Goal: Navigation & Orientation: Find specific page/section

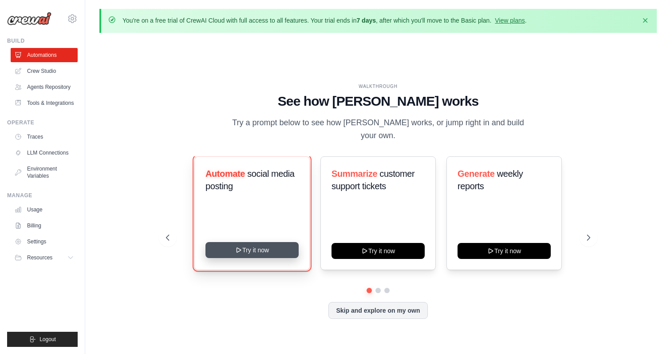
click at [243, 248] on button "Try it now" at bounding box center [251, 250] width 93 height 16
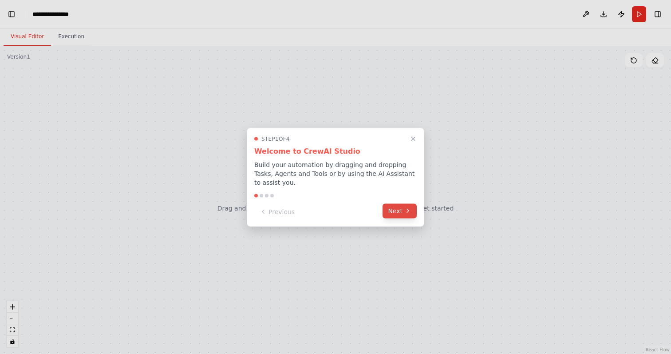
click at [398, 214] on button "Next" at bounding box center [400, 210] width 34 height 15
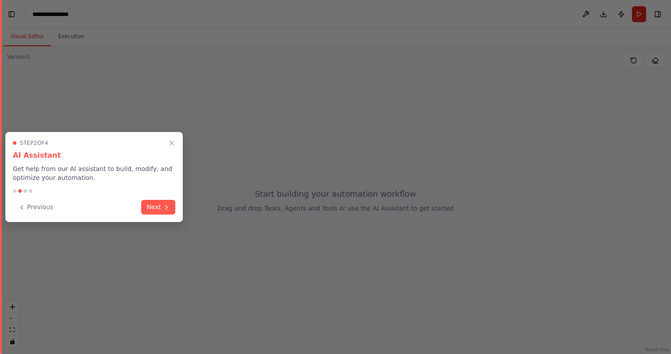
scroll to position [1388, 0]
click at [269, 166] on div at bounding box center [335, 177] width 671 height 354
click at [166, 205] on icon at bounding box center [167, 207] width 2 height 4
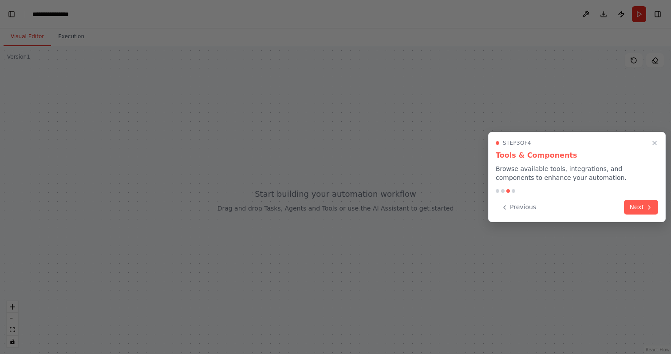
scroll to position [1429, 0]
click at [653, 141] on icon "Close walkthrough" at bounding box center [655, 143] width 8 height 8
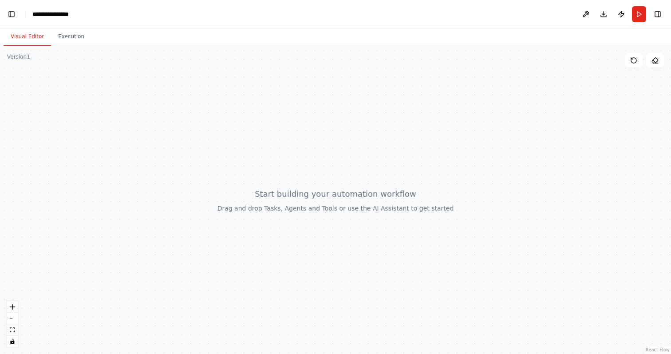
click at [459, 159] on div at bounding box center [335, 200] width 671 height 308
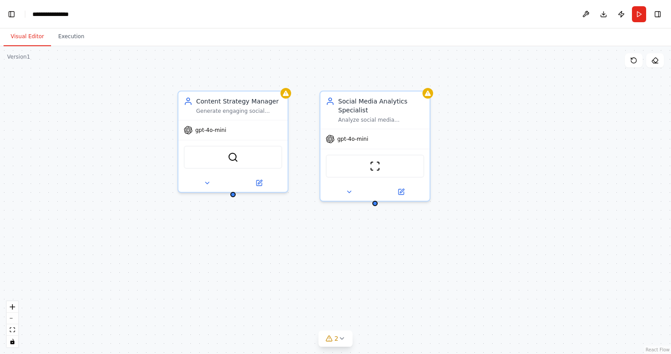
click at [319, 225] on div "Content Strategy Manager Generate engaging social media content ideas based on …" at bounding box center [335, 200] width 671 height 308
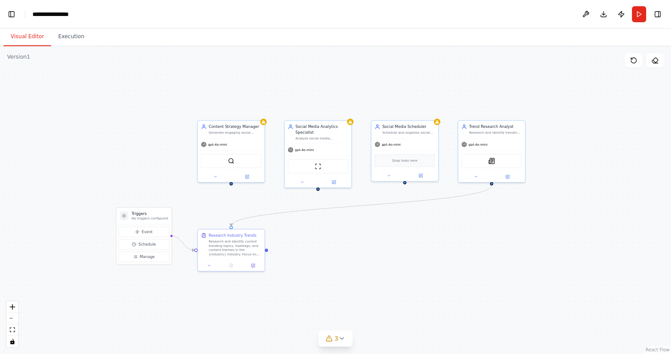
drag, startPoint x: 396, startPoint y: 254, endPoint x: 348, endPoint y: 230, distance: 54.2
click at [348, 230] on div ".deletable-edge-delete-btn { width: 20px; height: 20px; border: 0px solid #ffff…" at bounding box center [335, 200] width 671 height 308
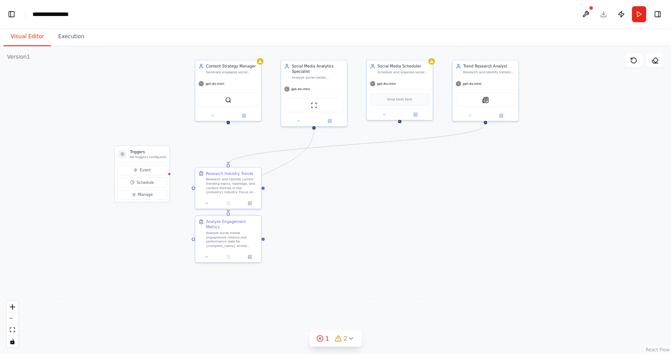
drag, startPoint x: 349, startPoint y: 222, endPoint x: 349, endPoint y: 165, distance: 57.3
click at [349, 165] on div ".deletable-edge-delete-btn { width: 20px; height: 20px; border: 0px solid #ffff…" at bounding box center [335, 200] width 671 height 308
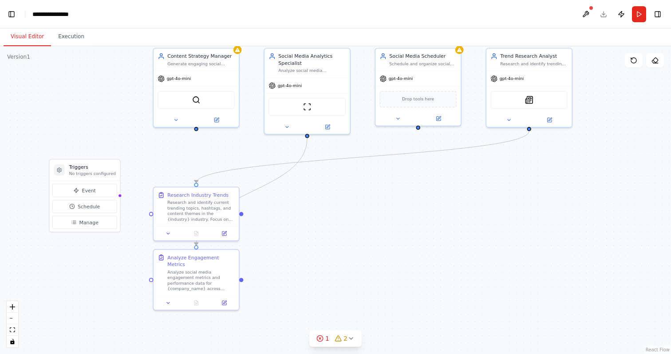
drag, startPoint x: 349, startPoint y: 165, endPoint x: 353, endPoint y: 182, distance: 17.7
click at [353, 182] on div ".deletable-edge-delete-btn { width: 20px; height: 20px; border: 0px solid #ffff…" at bounding box center [335, 200] width 671 height 308
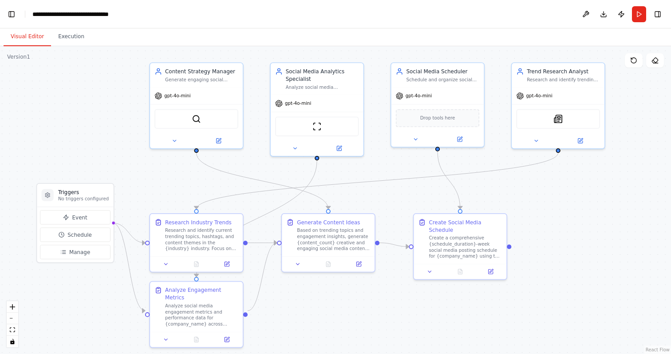
drag, startPoint x: 91, startPoint y: 131, endPoint x: 105, endPoint y: 158, distance: 29.6
click at [105, 158] on div ".deletable-edge-delete-btn { width: 20px; height: 20px; border: 0px solid #ffff…" at bounding box center [335, 200] width 671 height 308
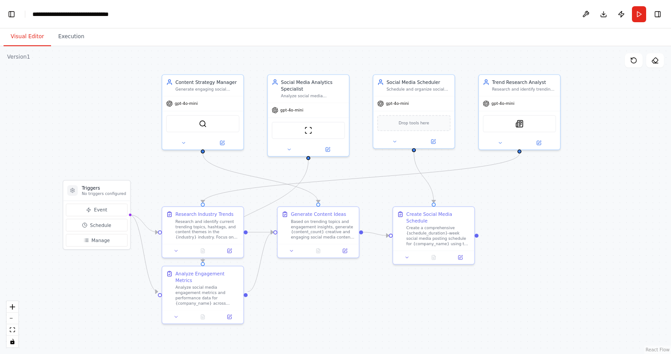
drag, startPoint x: 109, startPoint y: 157, endPoint x: 127, endPoint y: 157, distance: 18.2
click at [127, 157] on div ".deletable-edge-delete-btn { width: 20px; height: 20px; border: 0px solid #ffff…" at bounding box center [335, 200] width 671 height 308
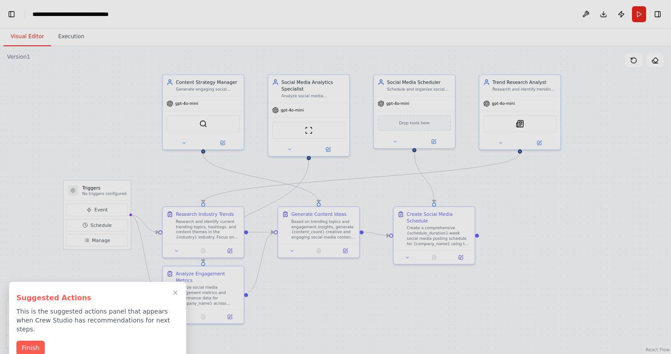
scroll to position [0, 11]
click at [190, 83] on div at bounding box center [335, 177] width 671 height 354
click at [303, 84] on div at bounding box center [335, 177] width 671 height 354
drag, startPoint x: 315, startPoint y: 265, endPoint x: 310, endPoint y: 240, distance: 25.3
click at [310, 240] on div at bounding box center [335, 177] width 671 height 354
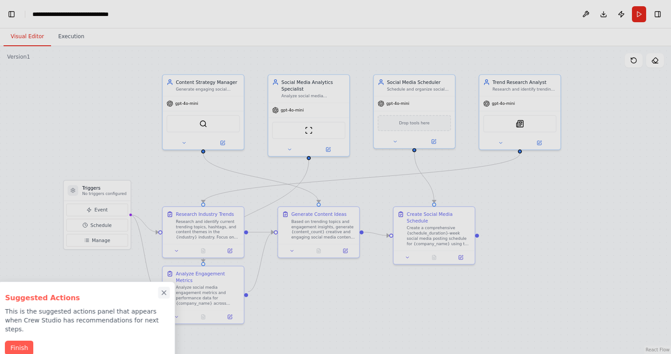
click at [162, 295] on icon "Close walkthrough" at bounding box center [164, 292] width 8 height 8
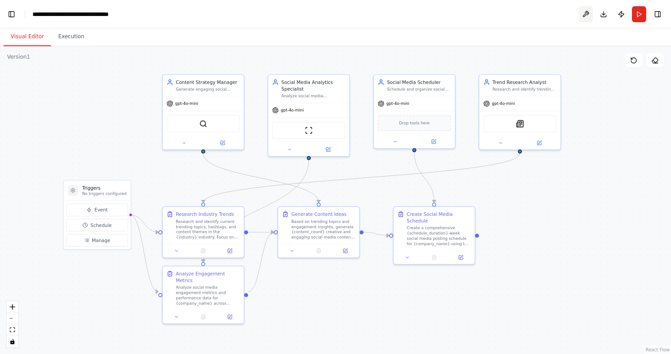
click at [583, 19] on button at bounding box center [586, 14] width 14 height 16
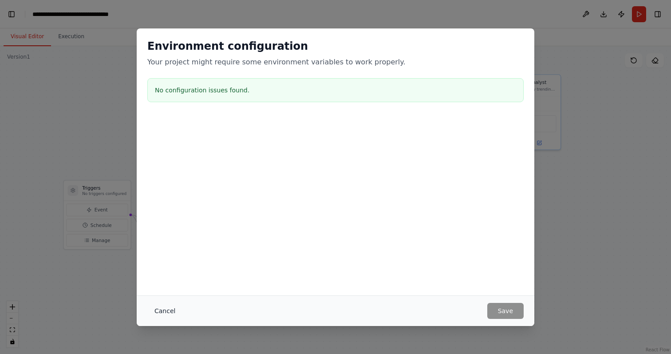
click at [161, 312] on button "Cancel" at bounding box center [164, 311] width 35 height 16
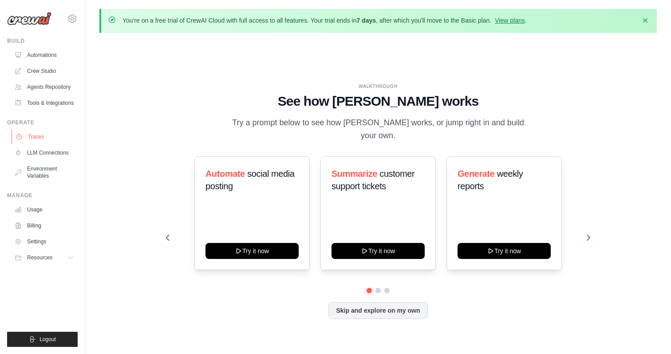
click at [46, 136] on link "Traces" at bounding box center [45, 137] width 67 height 14
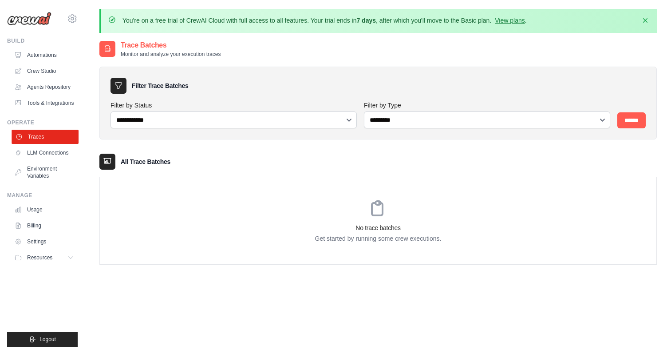
click at [32, 135] on link "Traces" at bounding box center [45, 137] width 67 height 14
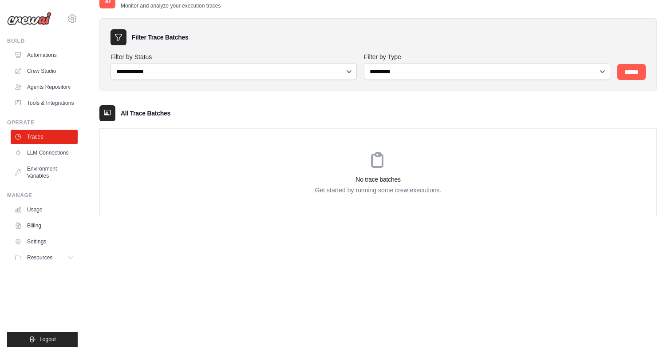
click at [345, 154] on div "No trace batches Get started by running some crew executions." at bounding box center [378, 172] width 557 height 87
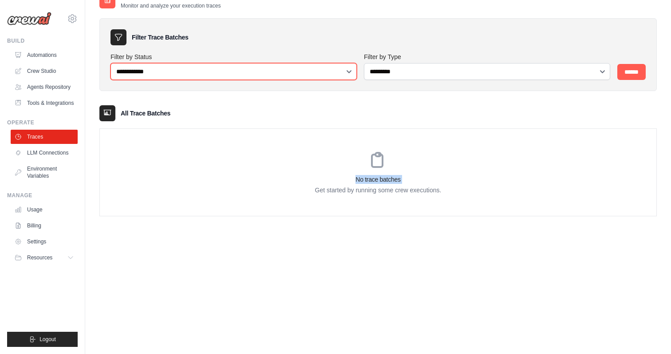
click at [160, 68] on select "**********" at bounding box center [234, 71] width 246 height 17
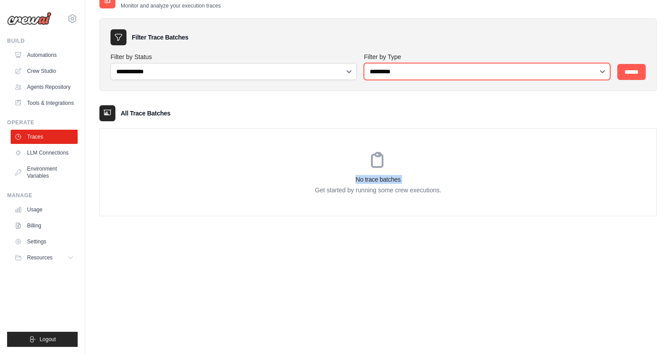
click at [380, 74] on select "**********" at bounding box center [487, 71] width 246 height 17
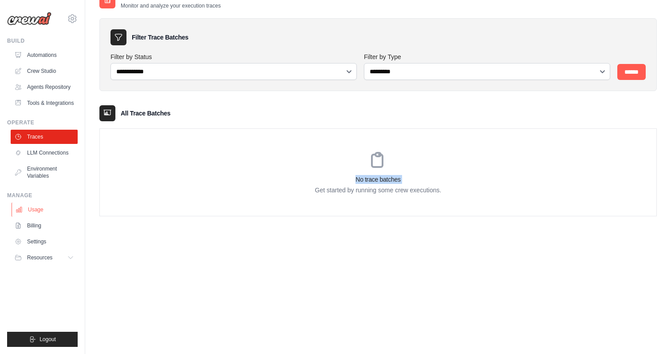
click at [36, 210] on link "Usage" at bounding box center [45, 209] width 67 height 14
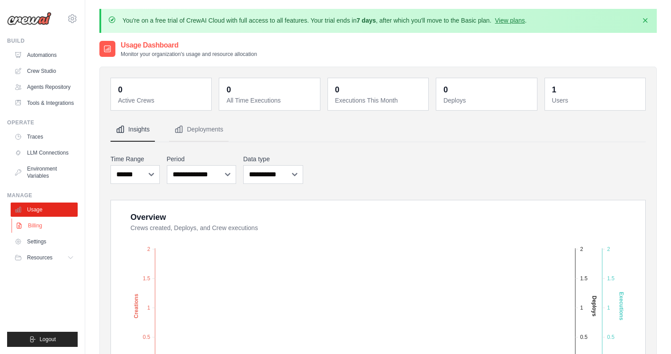
click at [37, 226] on link "Billing" at bounding box center [45, 225] width 67 height 14
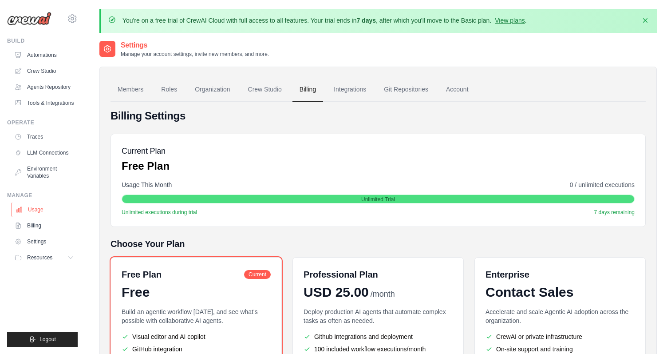
click at [35, 205] on link "Usage" at bounding box center [45, 209] width 67 height 14
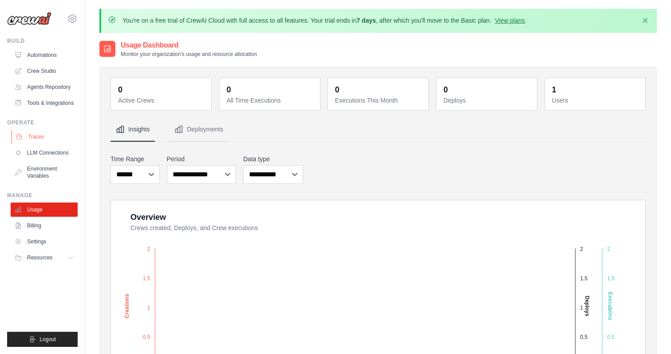
click at [43, 134] on link "Traces" at bounding box center [45, 137] width 67 height 14
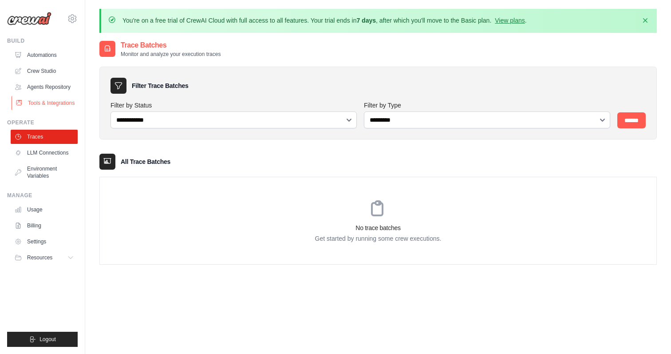
click at [40, 101] on link "Tools & Integrations" at bounding box center [45, 103] width 67 height 14
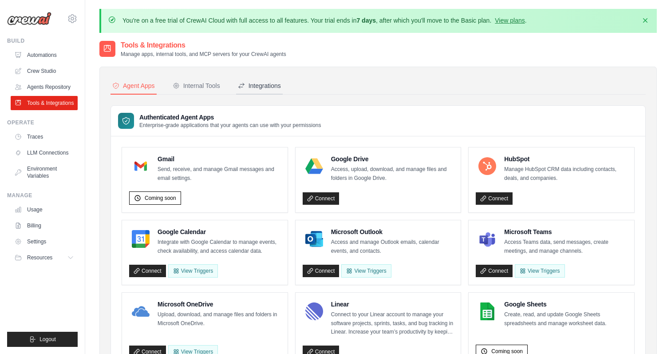
click at [261, 85] on div "Integrations" at bounding box center [259, 85] width 43 height 9
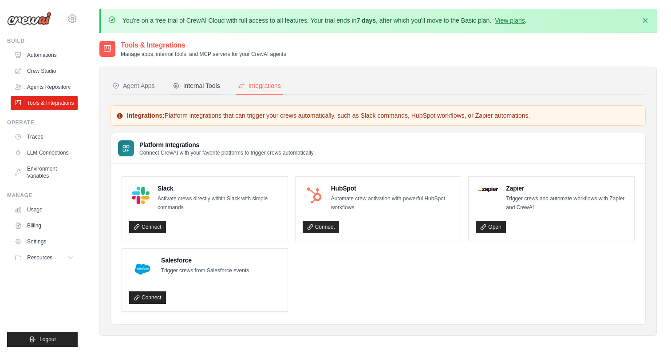
click at [201, 87] on div "Internal Tools" at bounding box center [196, 85] width 47 height 9
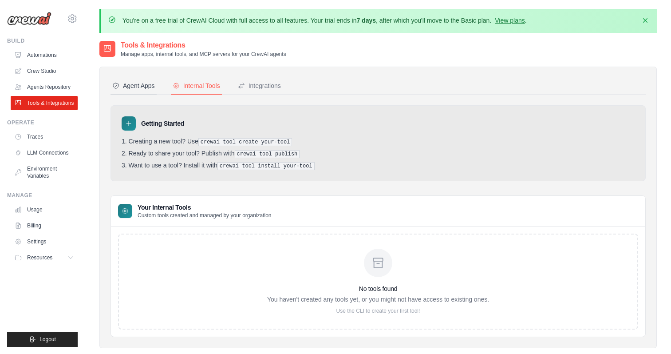
click at [142, 89] on div "Agent Apps" at bounding box center [133, 85] width 43 height 9
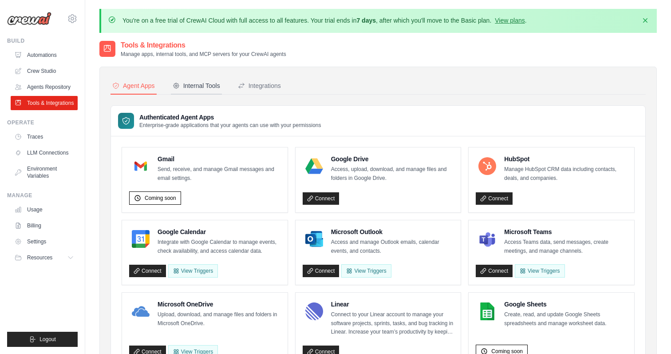
click at [186, 82] on div "Internal Tools" at bounding box center [196, 85] width 47 height 9
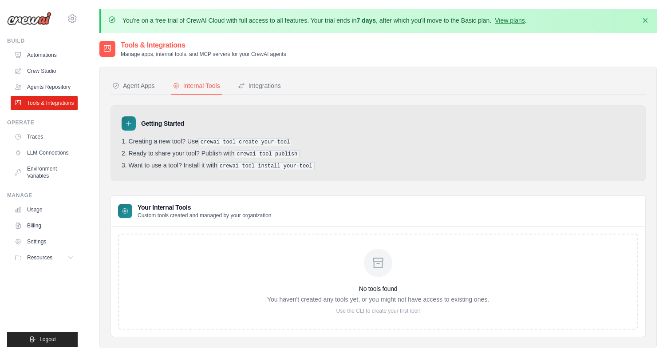
scroll to position [48, 0]
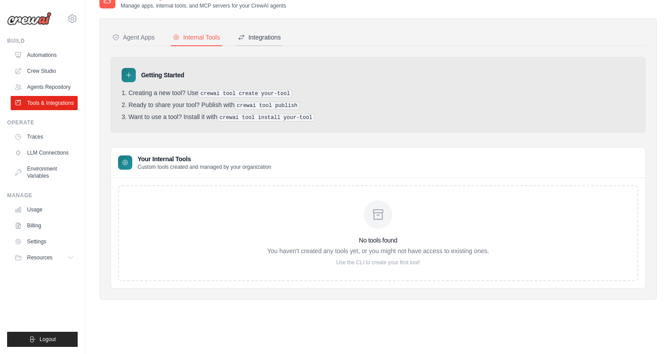
click at [266, 36] on div "Integrations" at bounding box center [259, 37] width 43 height 9
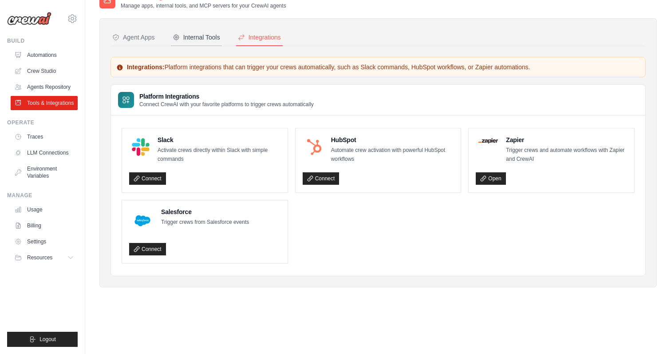
click at [193, 40] on div "Internal Tools" at bounding box center [196, 37] width 47 height 9
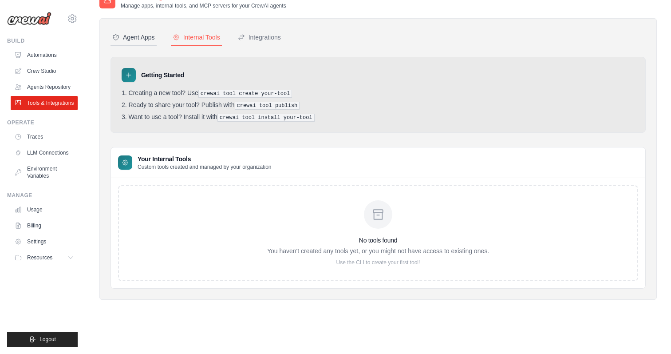
click at [143, 37] on div "Agent Apps" at bounding box center [133, 37] width 43 height 9
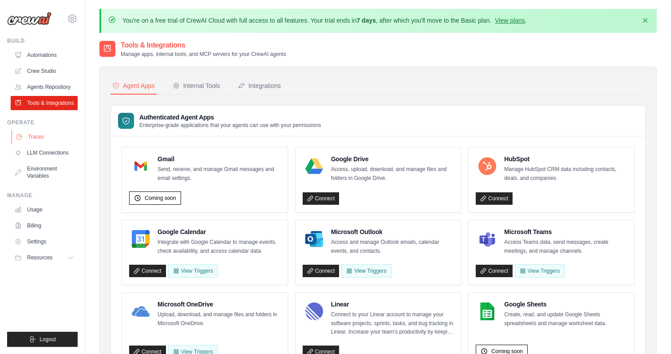
click at [33, 136] on link "Traces" at bounding box center [45, 137] width 67 height 14
